Goal: Find specific page/section: Find specific page/section

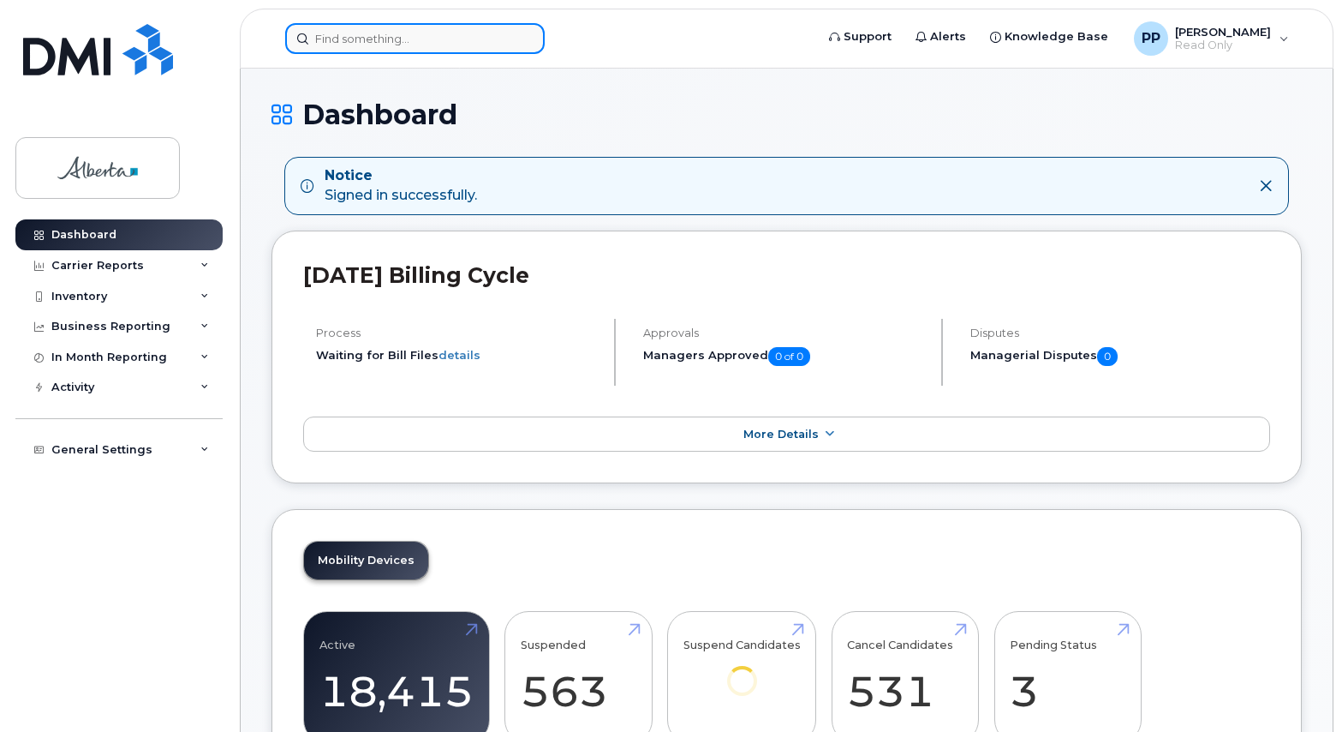
click at [367, 27] on input at bounding box center [415, 38] width 260 height 31
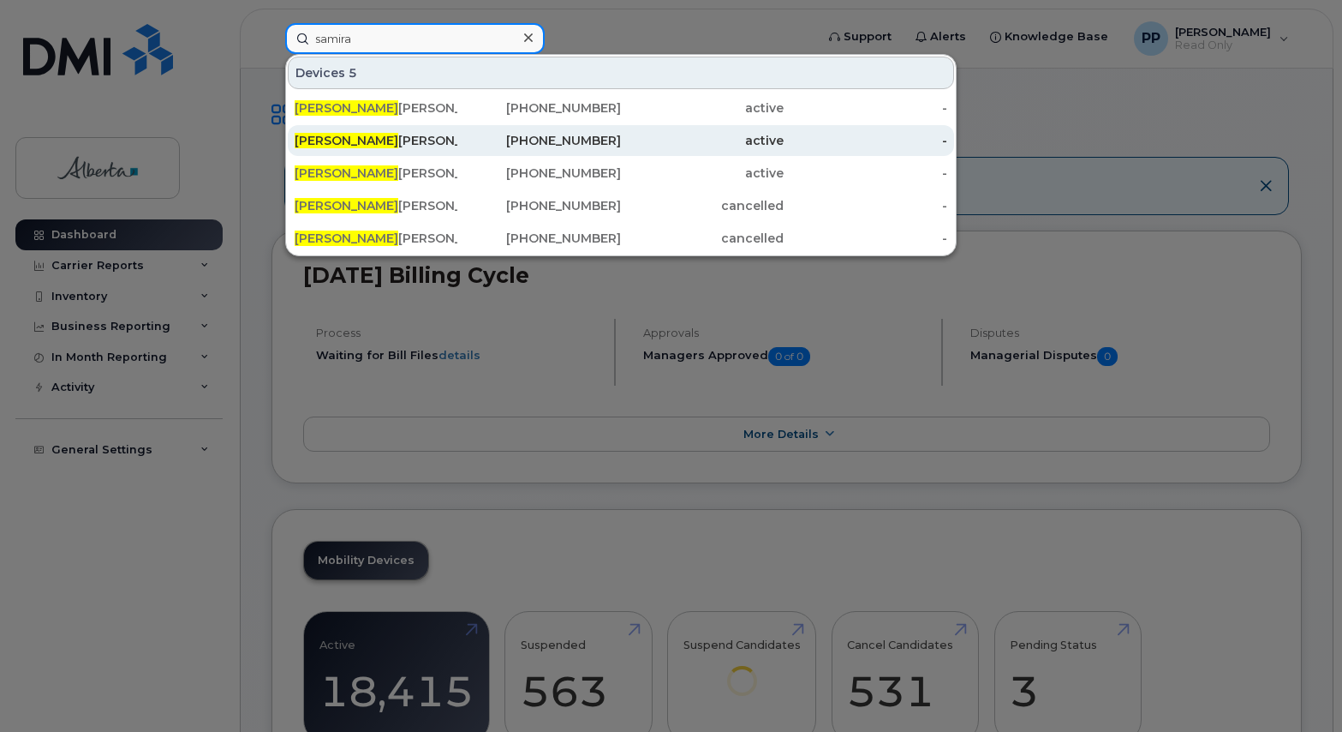
type input "samira"
click at [393, 130] on div "Samira Samimi" at bounding box center [376, 140] width 163 height 31
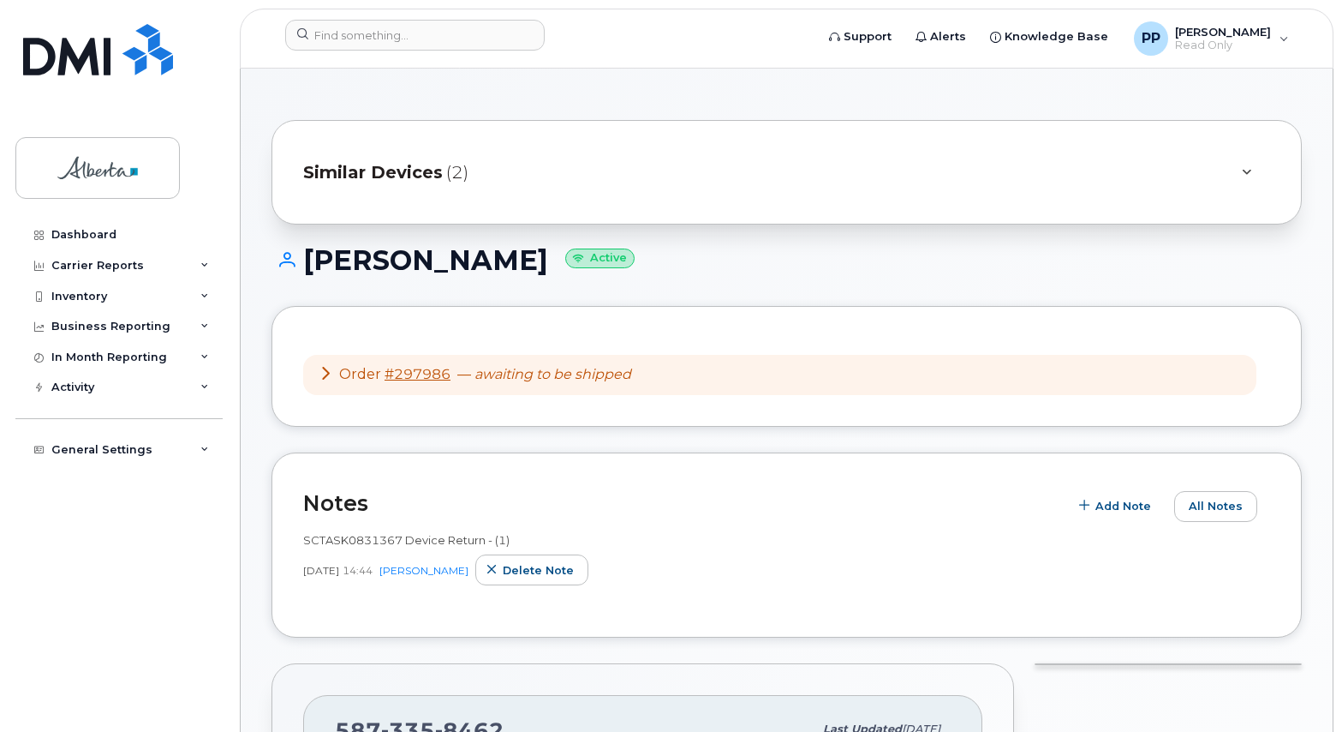
click at [1261, 164] on div at bounding box center [1246, 172] width 48 height 41
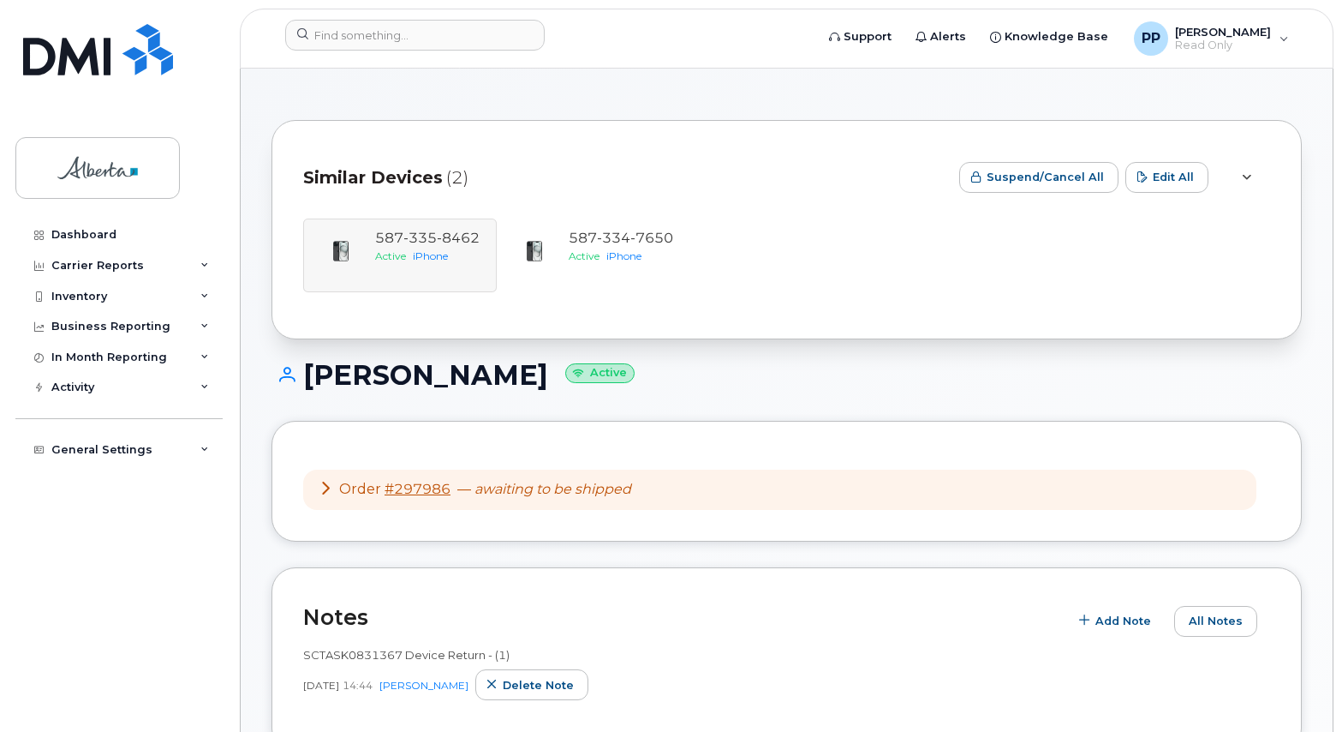
click at [445, 247] on div "[PHONE_NUMBER] Active iPhone [PHONE_NUMBER] Active iPhone" at bounding box center [786, 255] width 967 height 74
click at [686, 242] on div "[PHONE_NUMBER] Active iPhone" at bounding box center [594, 255] width 194 height 74
click at [594, 269] on div "[PHONE_NUMBER] Active iPhone" at bounding box center [621, 255] width 118 height 53
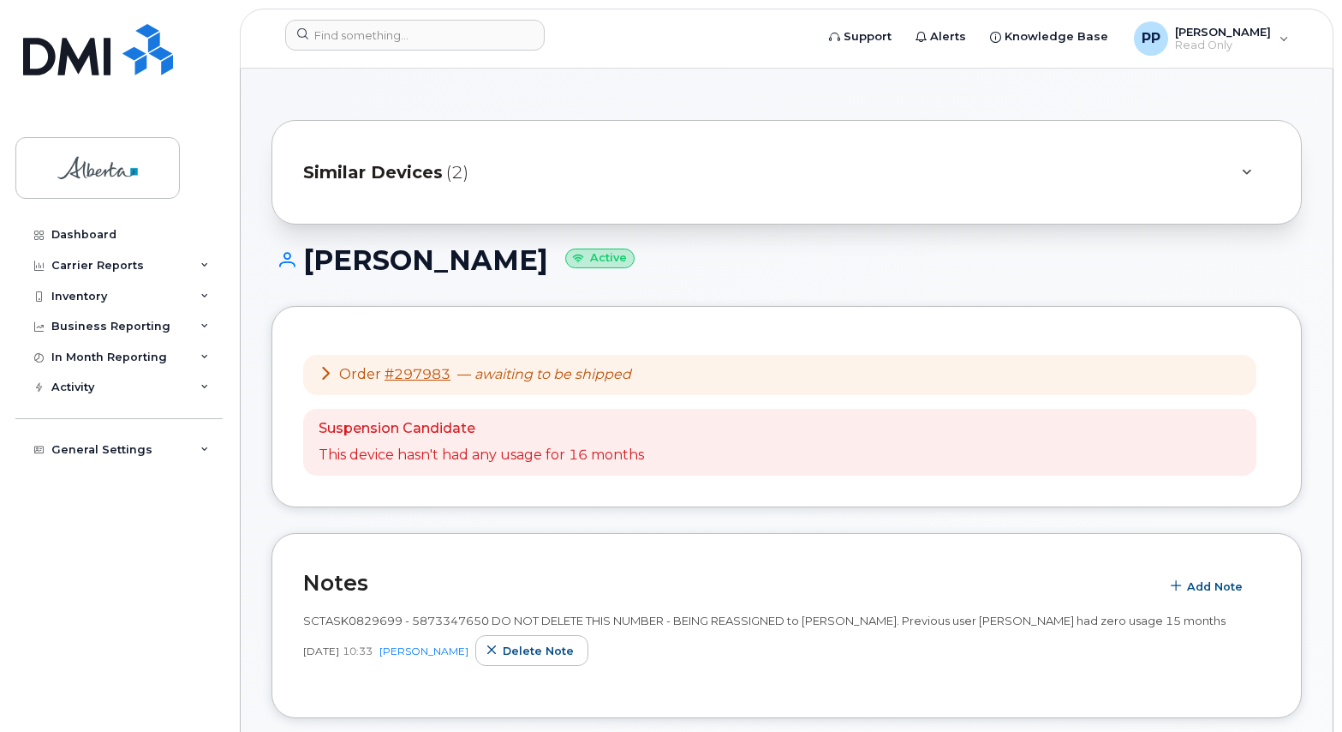
click at [451, 176] on span "(2)" at bounding box center [457, 172] width 22 height 25
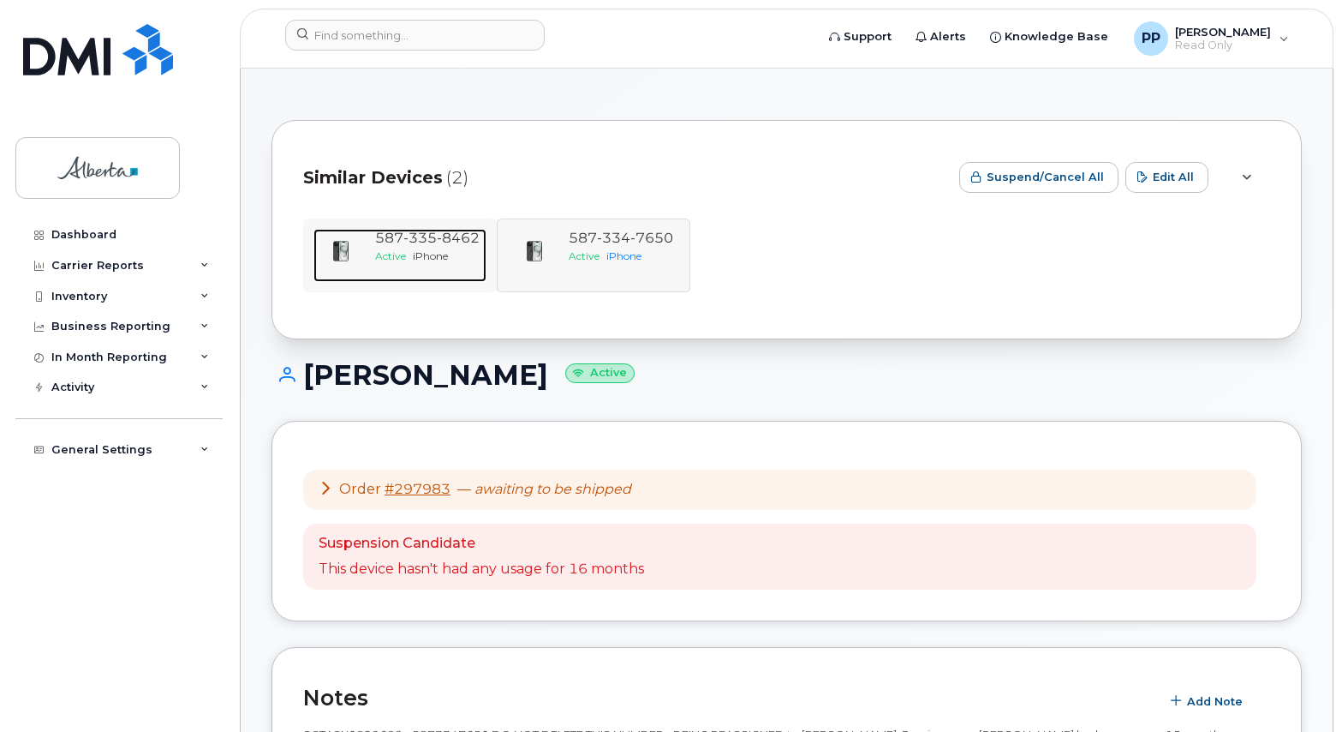
click at [389, 258] on span "Active" at bounding box center [390, 255] width 31 height 13
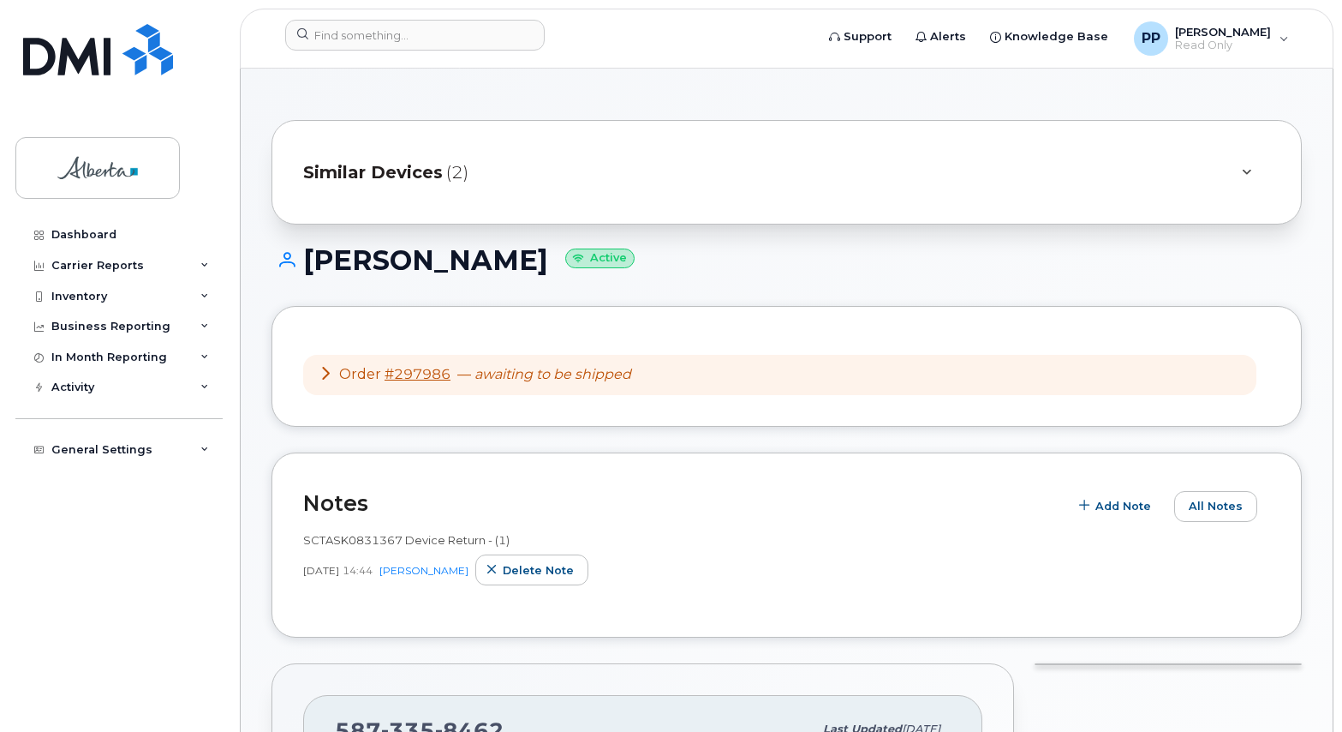
click at [319, 370] on icon at bounding box center [326, 373] width 14 height 14
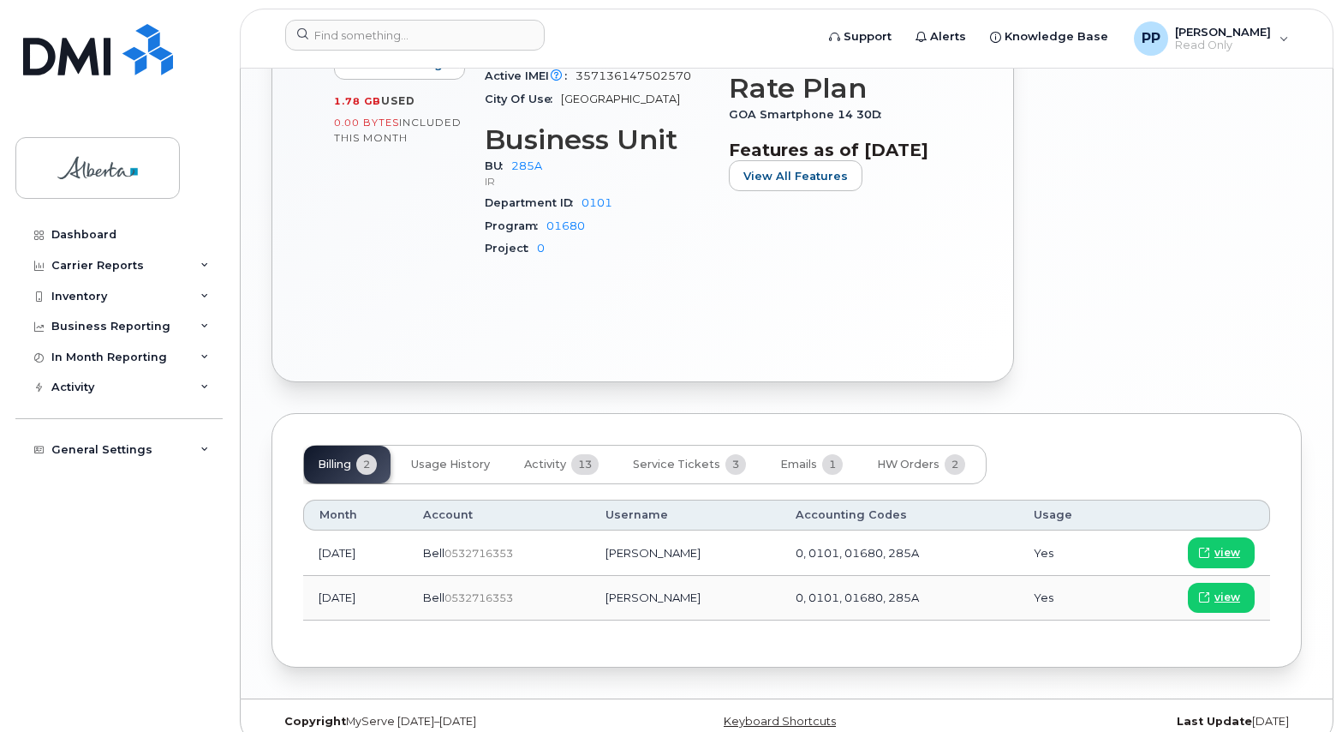
scroll to position [1203, 0]
